Goal: Information Seeking & Learning: Learn about a topic

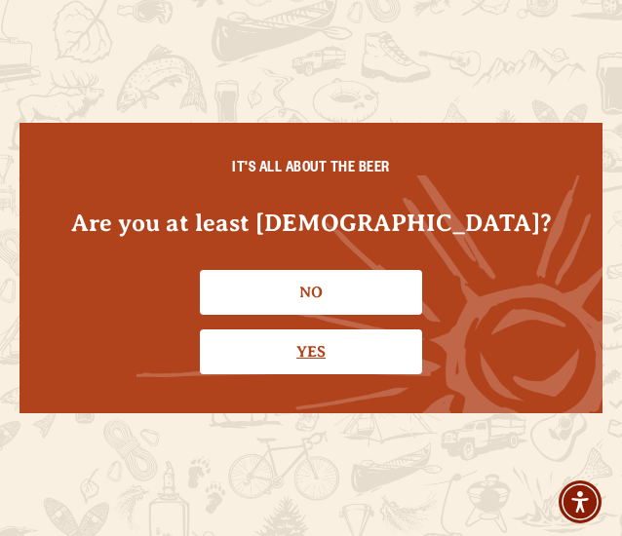
click at [341, 344] on link "Yes" at bounding box center [311, 352] width 222 height 45
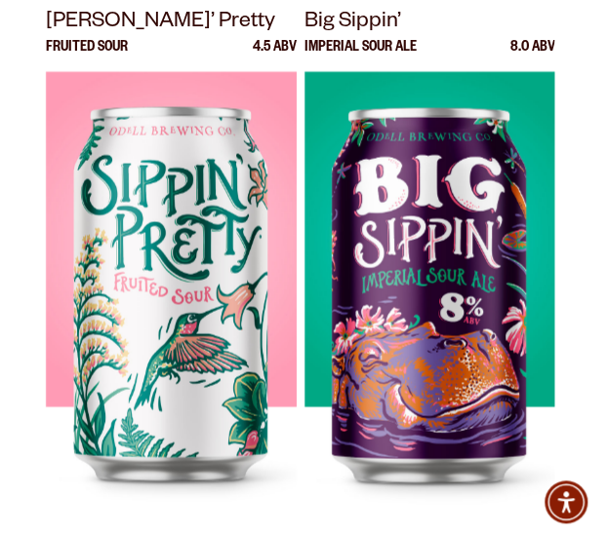
scroll to position [927, 0]
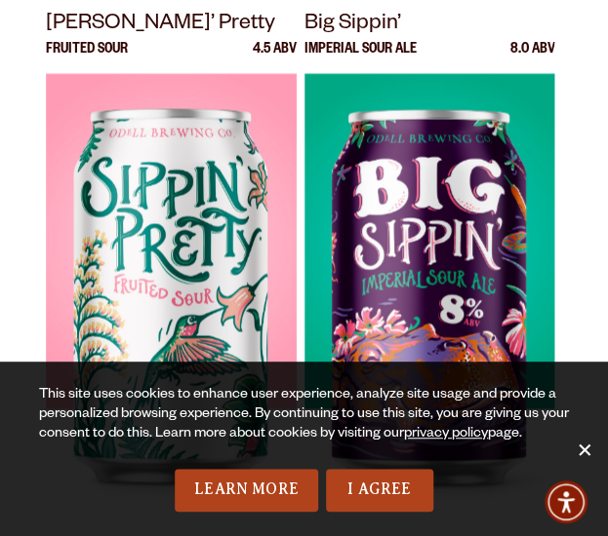
click at [587, 450] on span "Cookie Notice" at bounding box center [584, 450] width 20 height 20
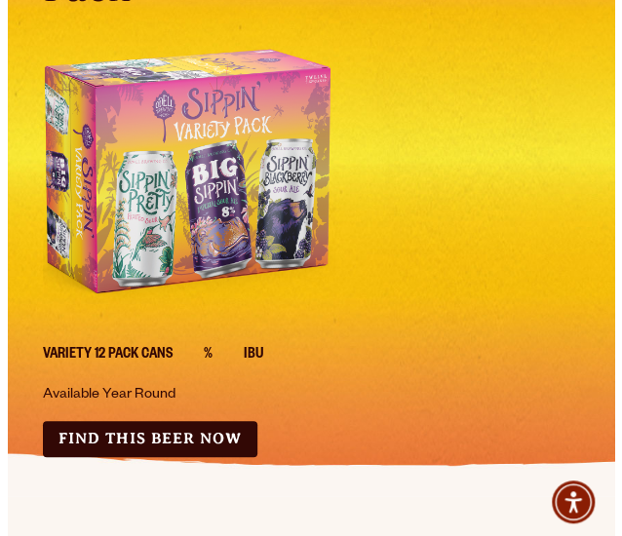
scroll to position [0, 0]
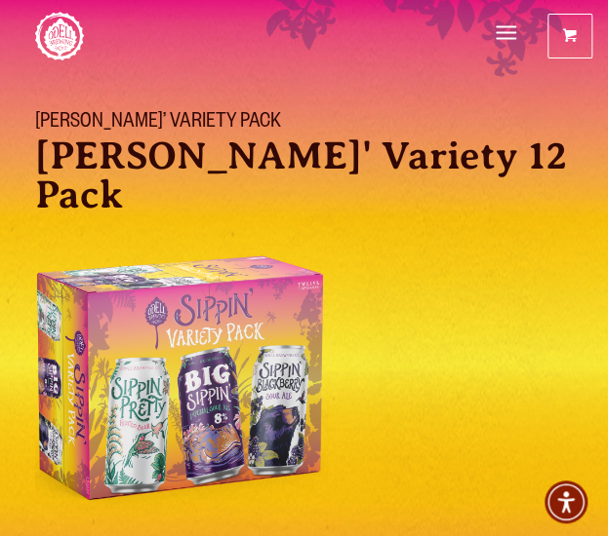
click at [505, 22] on span "Menu" at bounding box center [506, 34] width 20 height 41
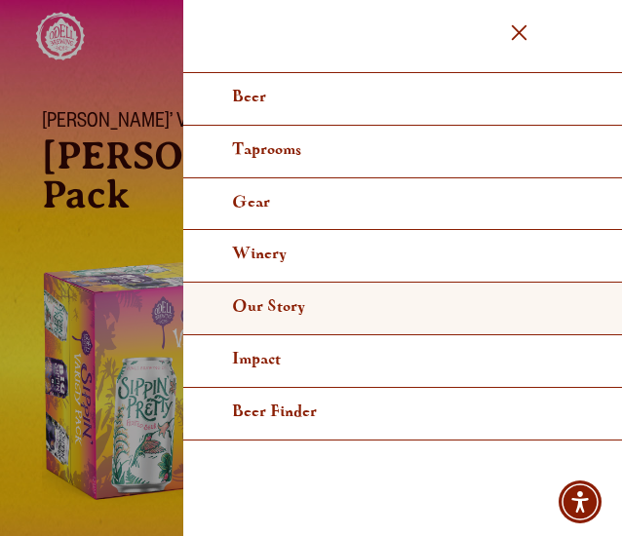
click at [299, 314] on span "Our Story" at bounding box center [268, 306] width 73 height 15
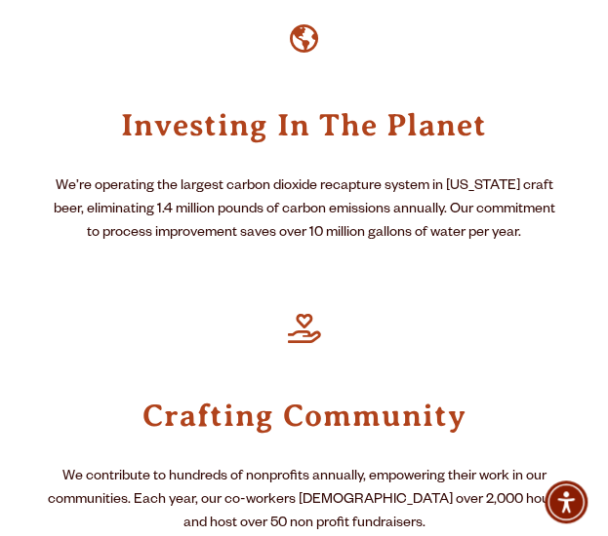
scroll to position [1878, 0]
